Goal: Task Accomplishment & Management: Manage account settings

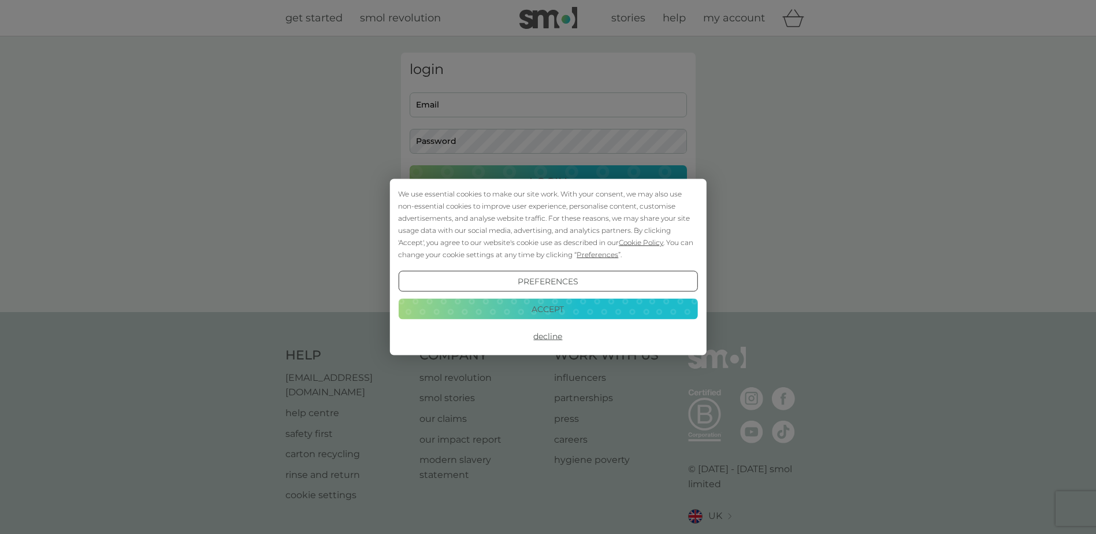
type input "[EMAIL_ADDRESS][DOMAIN_NAME]"
click at [567, 305] on button "Accept" at bounding box center [547, 308] width 299 height 21
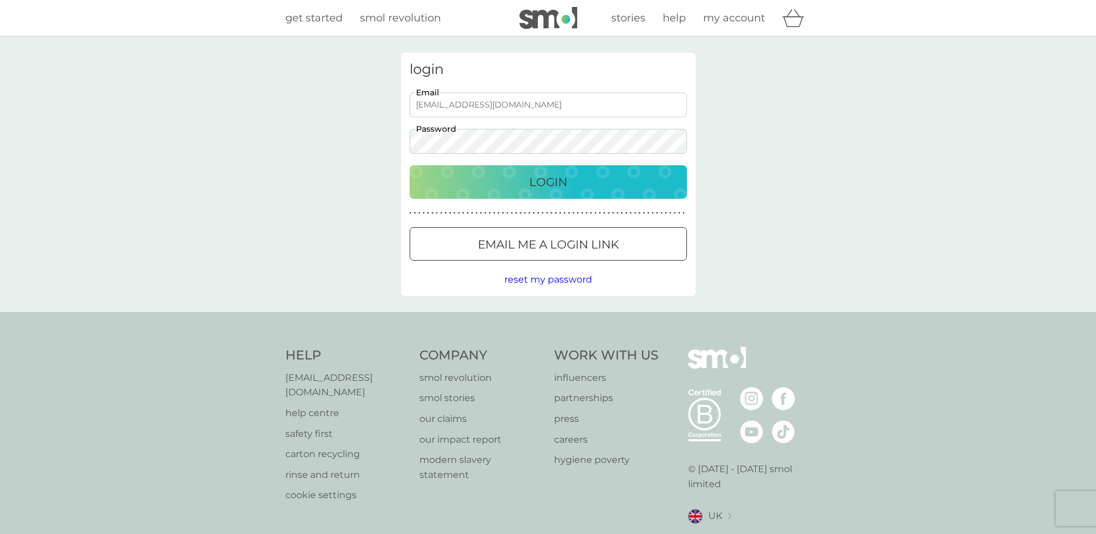
click at [541, 177] on p "Login" at bounding box center [548, 182] width 38 height 18
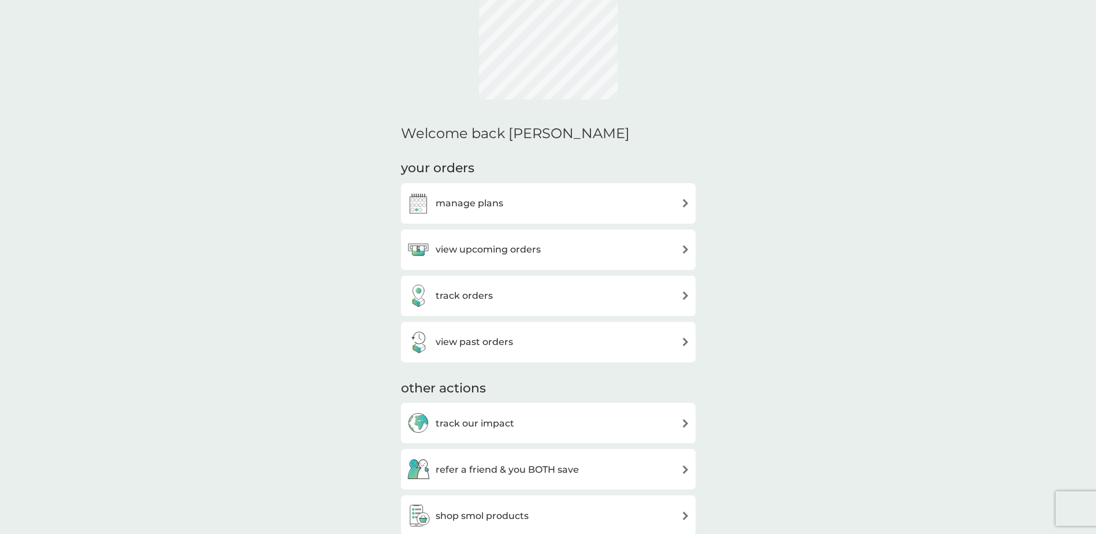
scroll to position [37, 0]
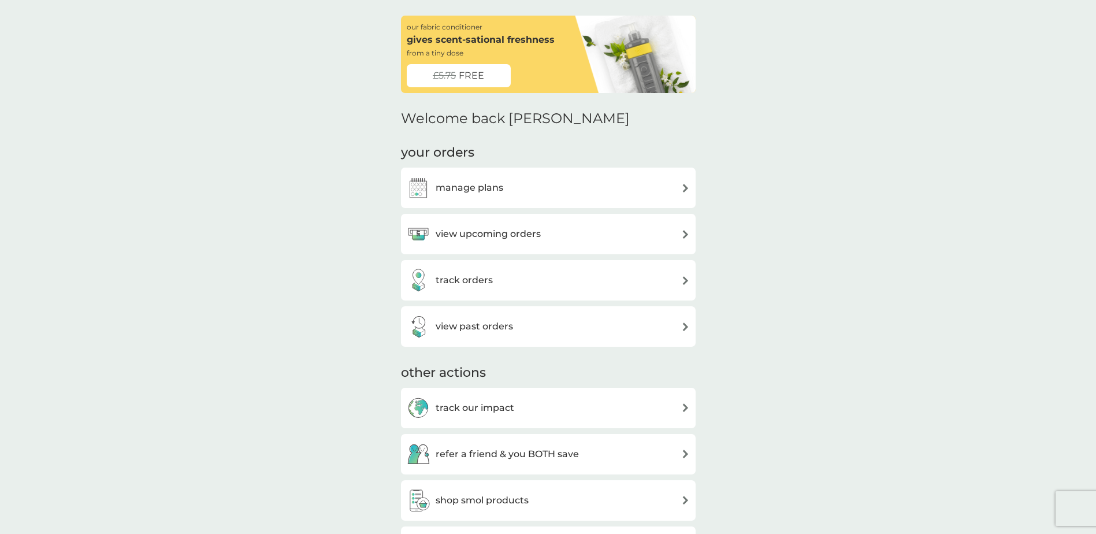
click at [539, 190] on div "manage plans" at bounding box center [548, 187] width 283 height 23
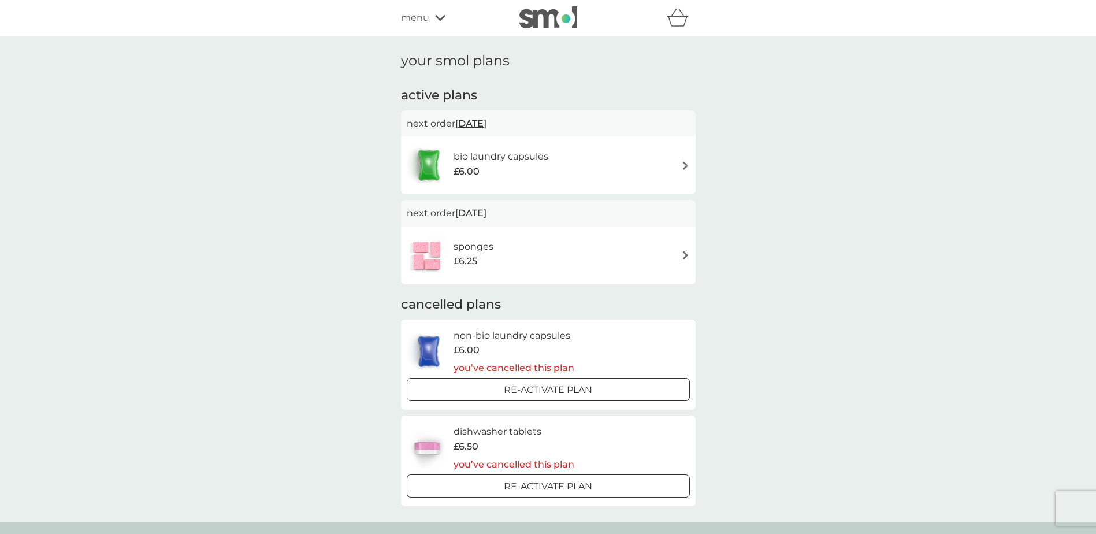
click at [833, 205] on div "your smol plans active plans next order 23 Sep 2025 bio laundry capsules £6.00 …" at bounding box center [548, 279] width 1096 height 486
